Goal: Information Seeking & Learning: Learn about a topic

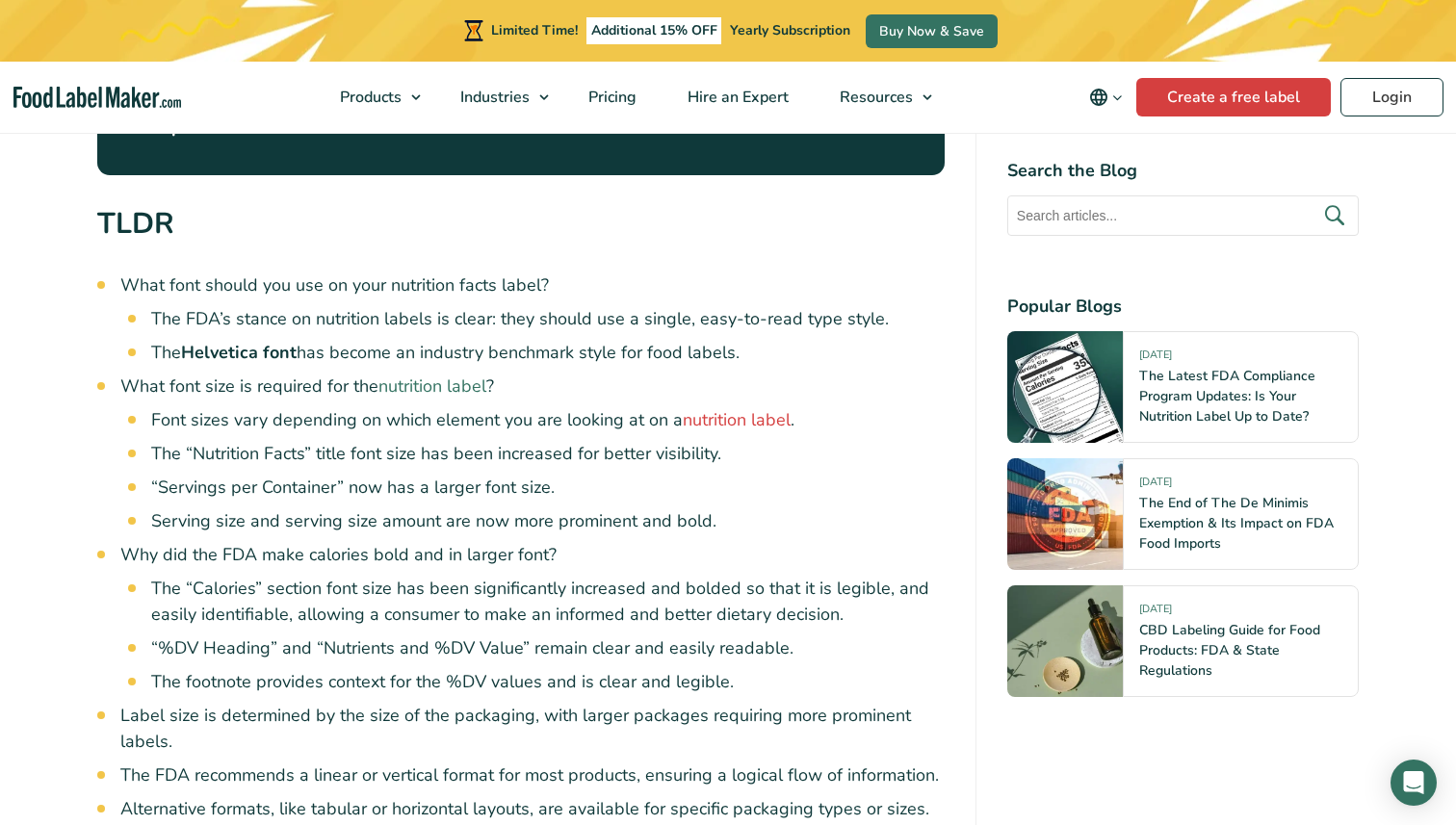
scroll to position [1202, 0]
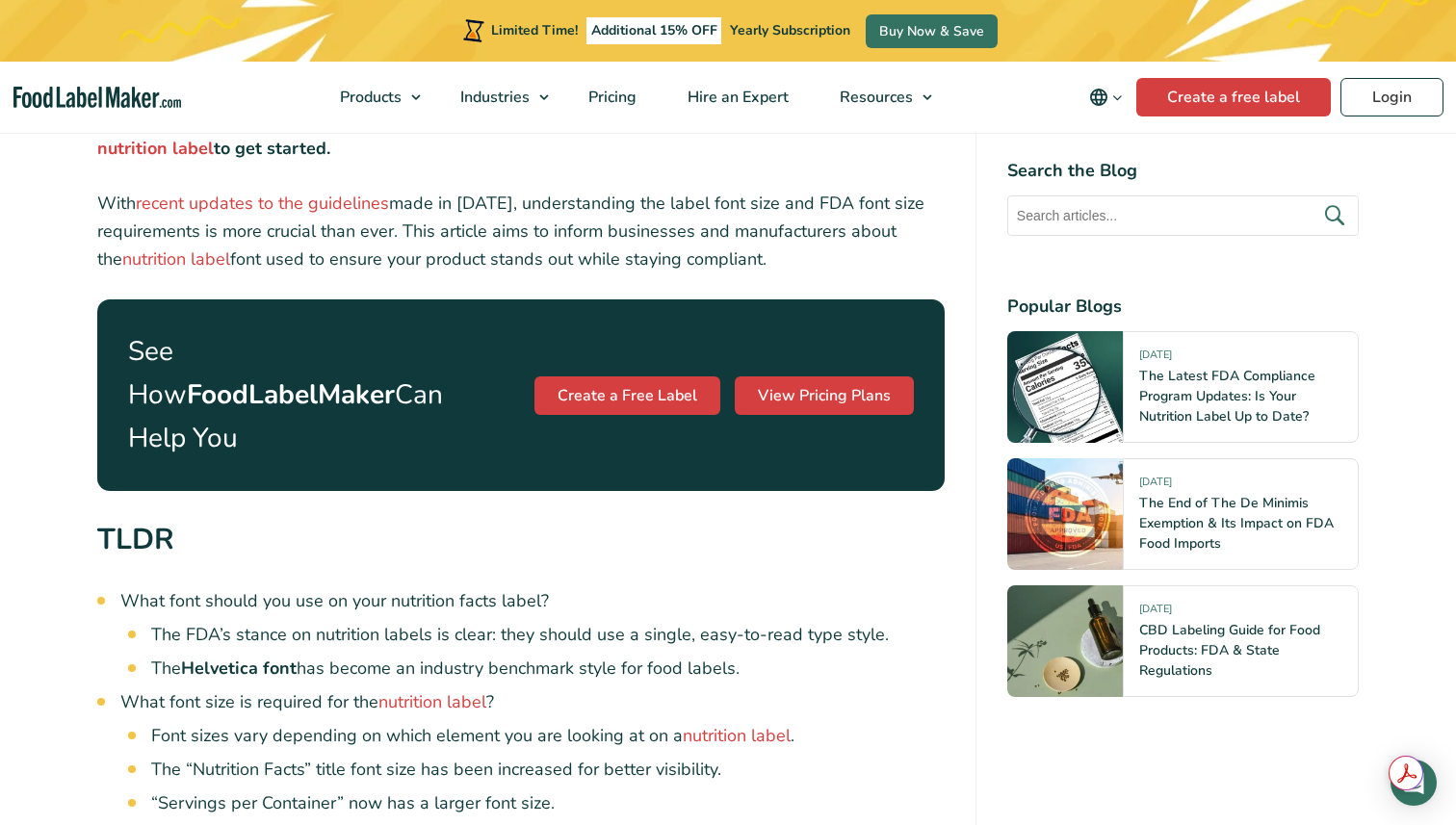
scroll to position [880, 0]
click at [763, 236] on p "With recent updates to the guidelines made in 2016, understanding the label fon…" at bounding box center [520, 231] width 847 height 83
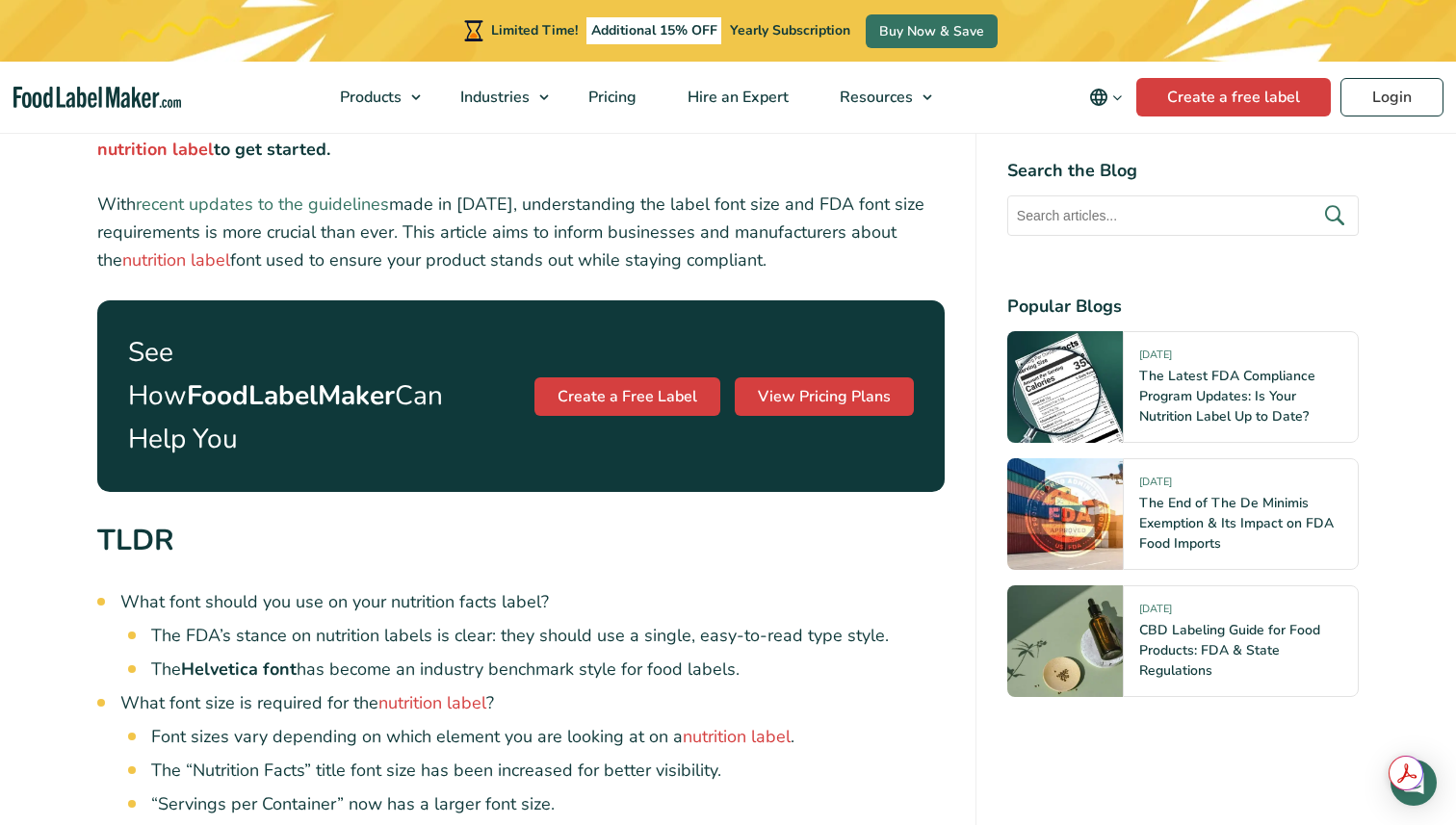
click at [289, 201] on link "recent updates to the guidelines" at bounding box center [262, 204] width 253 height 23
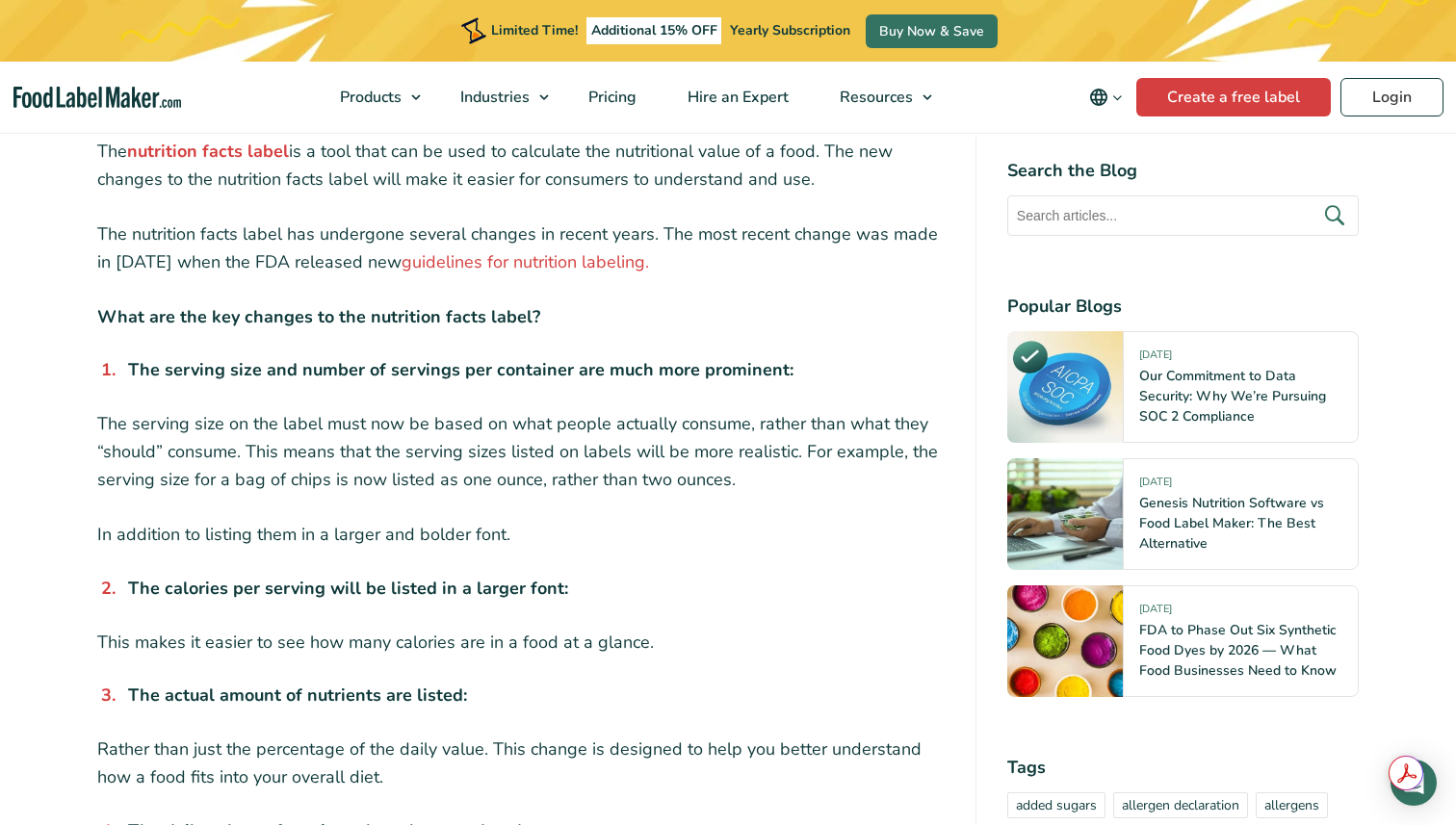
scroll to position [727, 0]
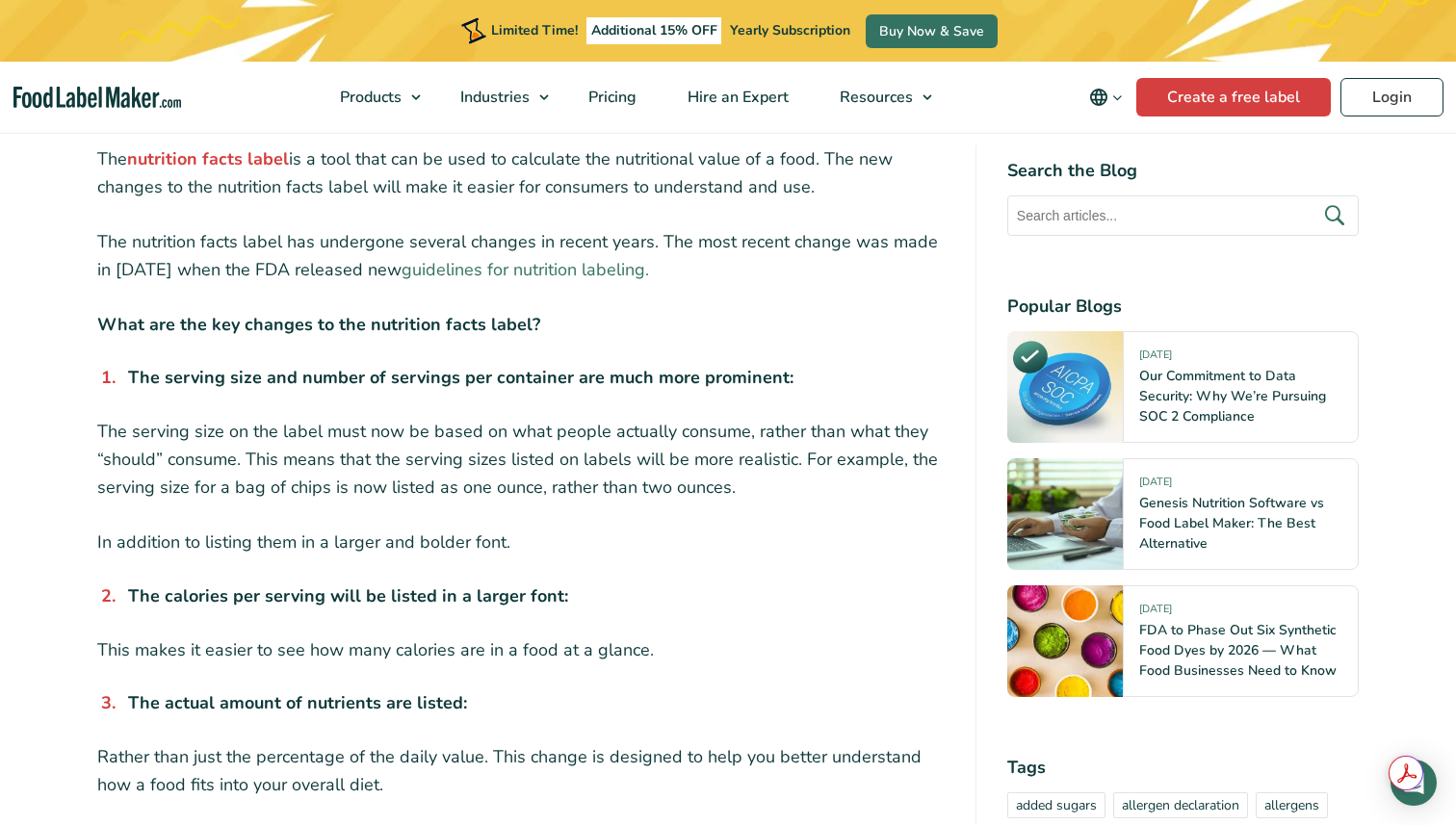
click at [580, 275] on link "guidelines for nutrition labeling." at bounding box center [525, 269] width 247 height 23
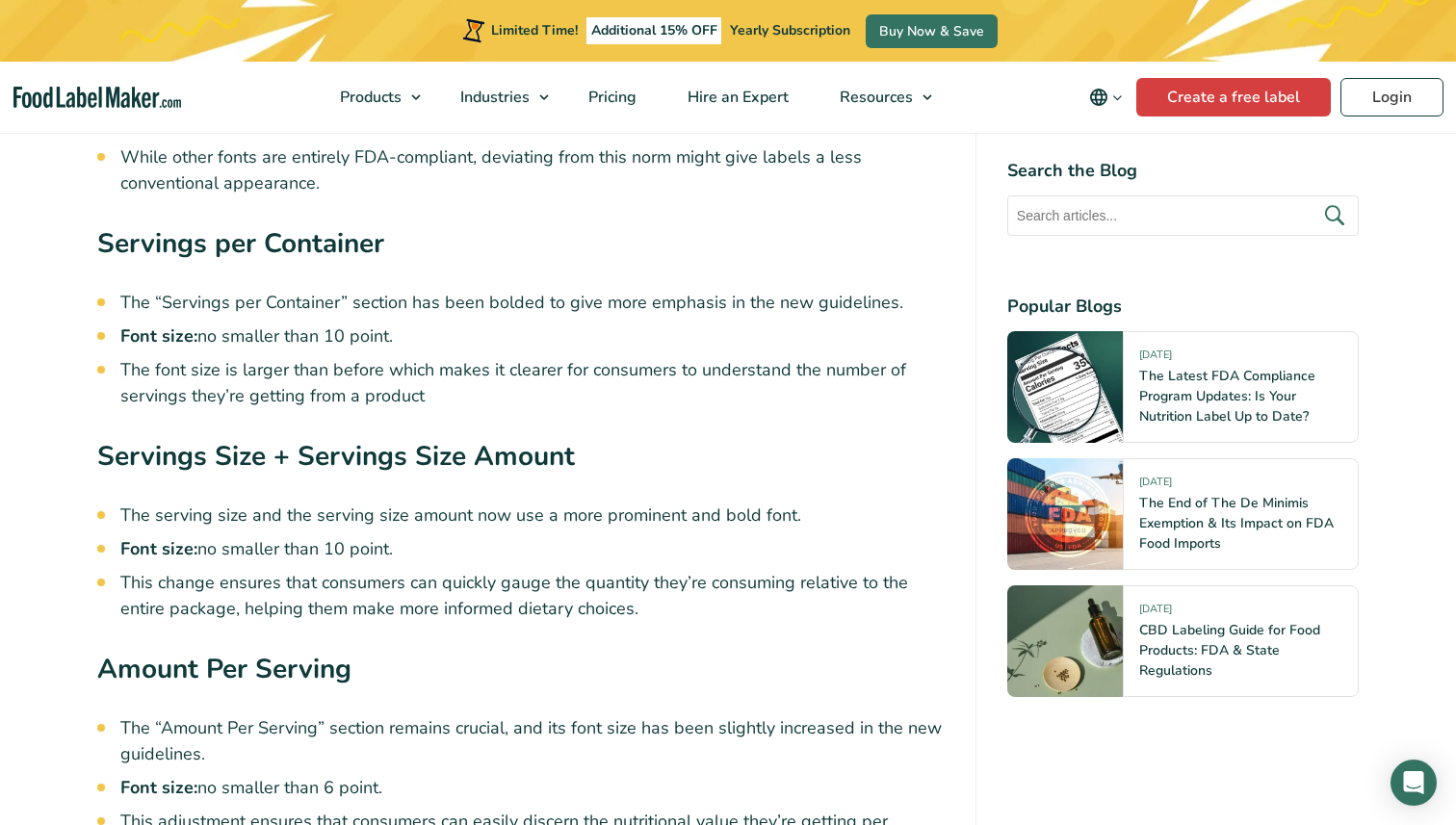
scroll to position [4628, 0]
